Goal: Transaction & Acquisition: Purchase product/service

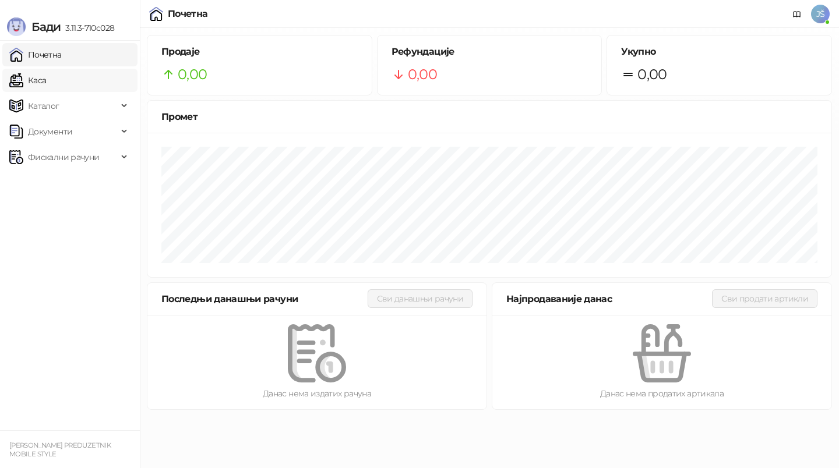
click at [46, 86] on link "Каса" at bounding box center [27, 80] width 37 height 23
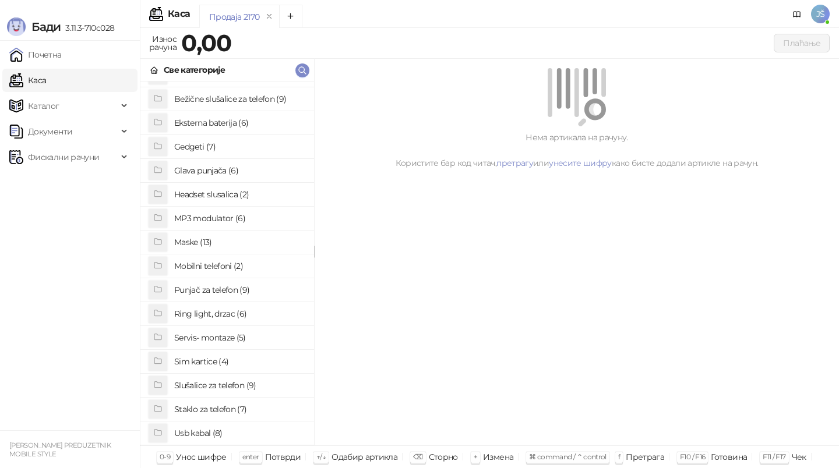
scroll to position [48, 0]
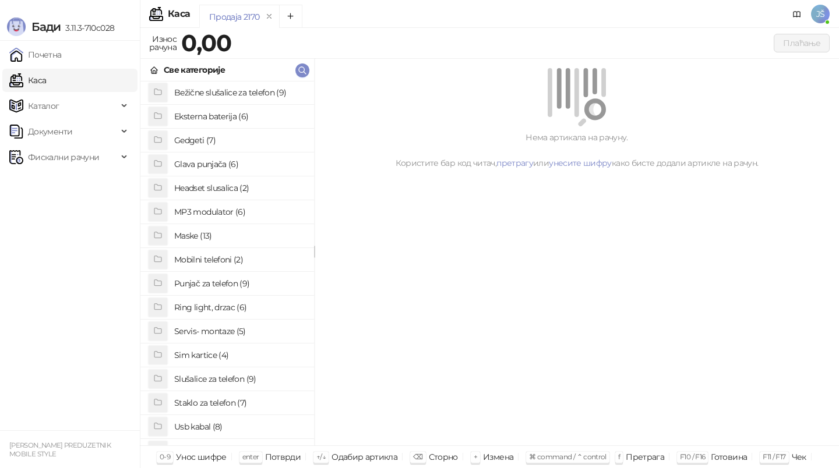
click at [227, 404] on h4 "Staklo za telefon (7)" at bounding box center [239, 403] width 130 height 19
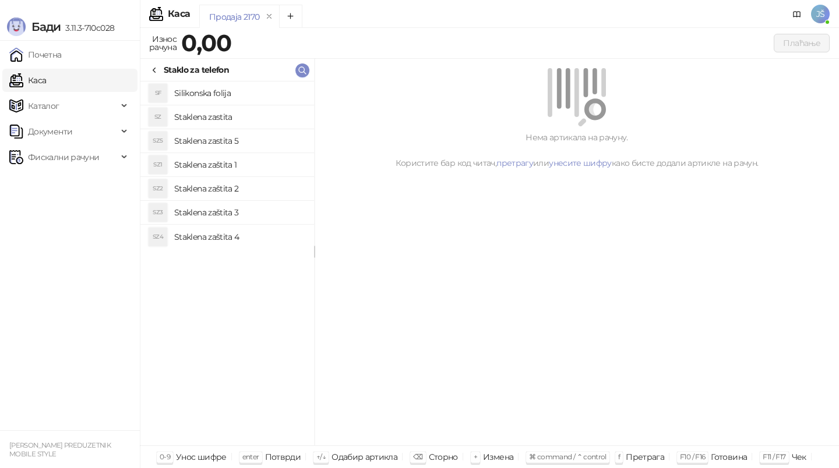
click at [250, 115] on h4 "Staklena zastita" at bounding box center [239, 117] width 130 height 19
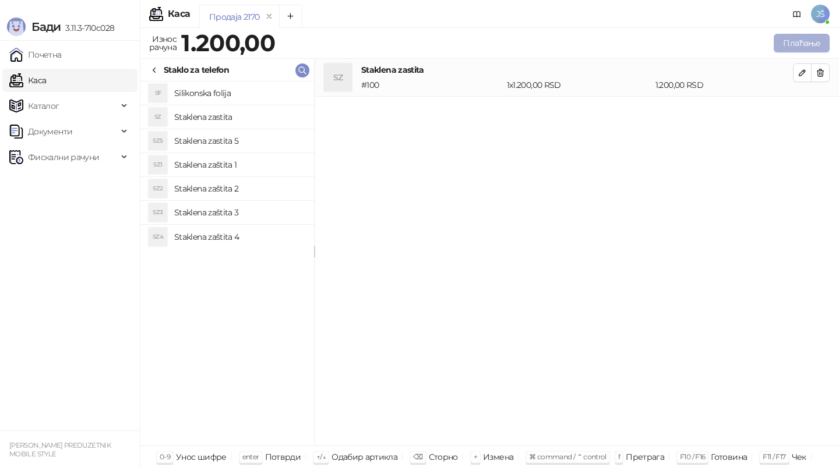
click at [820, 34] on button "Плаћање" at bounding box center [802, 43] width 56 height 19
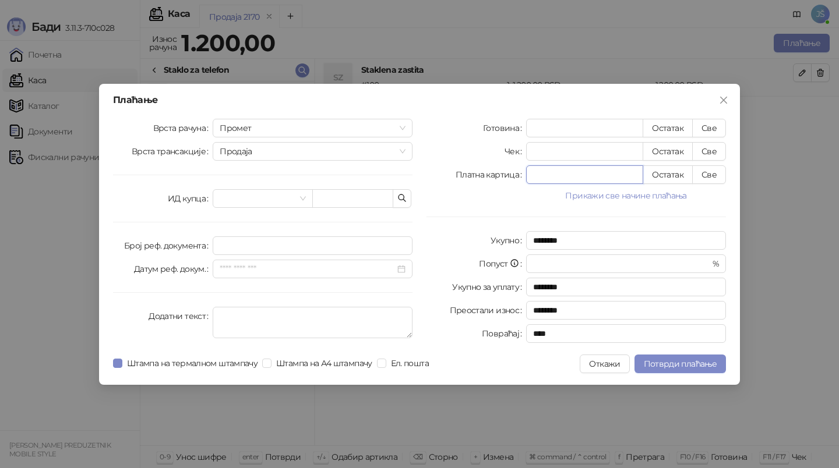
click at [615, 176] on input "*" at bounding box center [585, 174] width 116 height 17
click at [718, 174] on button "Све" at bounding box center [709, 174] width 34 height 19
type input "****"
click at [677, 366] on span "Потврди плаћање" at bounding box center [680, 364] width 73 height 10
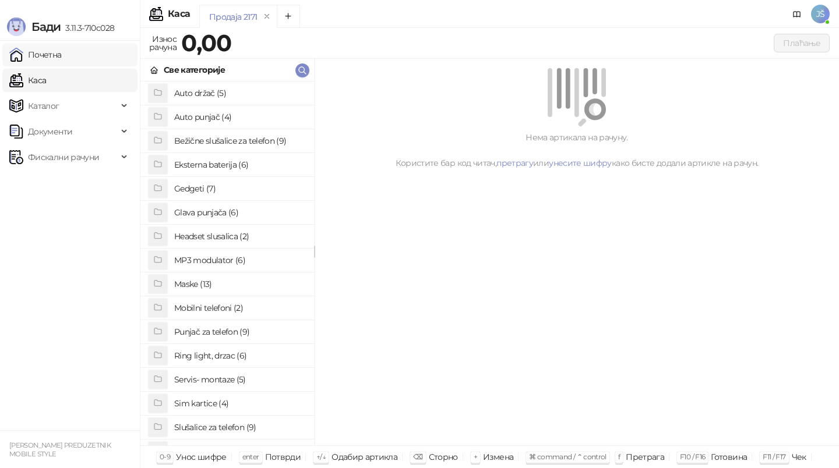
click at [62, 53] on link "Почетна" at bounding box center [35, 54] width 52 height 23
